Goal: Transaction & Acquisition: Book appointment/travel/reservation

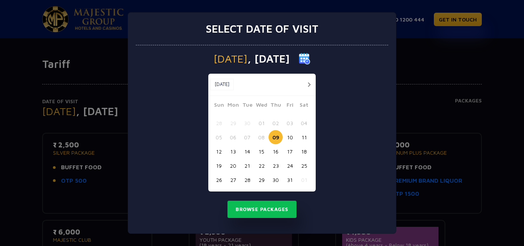
click at [234, 165] on button "20" at bounding box center [233, 165] width 14 height 14
click at [252, 210] on button "Browse Packages" at bounding box center [261, 210] width 69 height 18
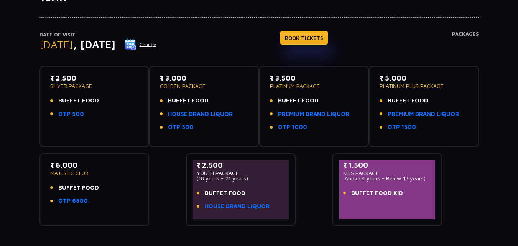
scroll to position [77, 0]
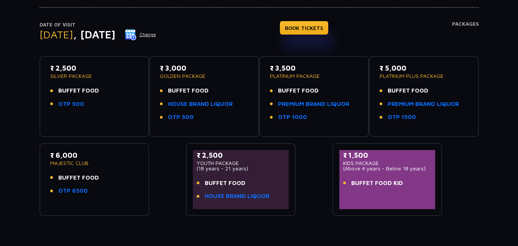
drag, startPoint x: 59, startPoint y: 87, endPoint x: 119, endPoint y: 92, distance: 60.8
click at [119, 92] on li "BUFFET FOOD" at bounding box center [94, 90] width 89 height 9
click at [118, 125] on div "₹ 2,500 SILVER PACKAGE BUFFET FOOD OTP 500" at bounding box center [94, 96] width 96 height 67
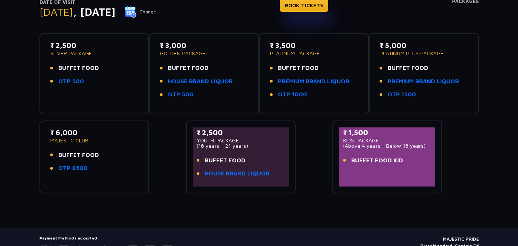
scroll to position [0, 0]
